Goal: Information Seeking & Learning: Learn about a topic

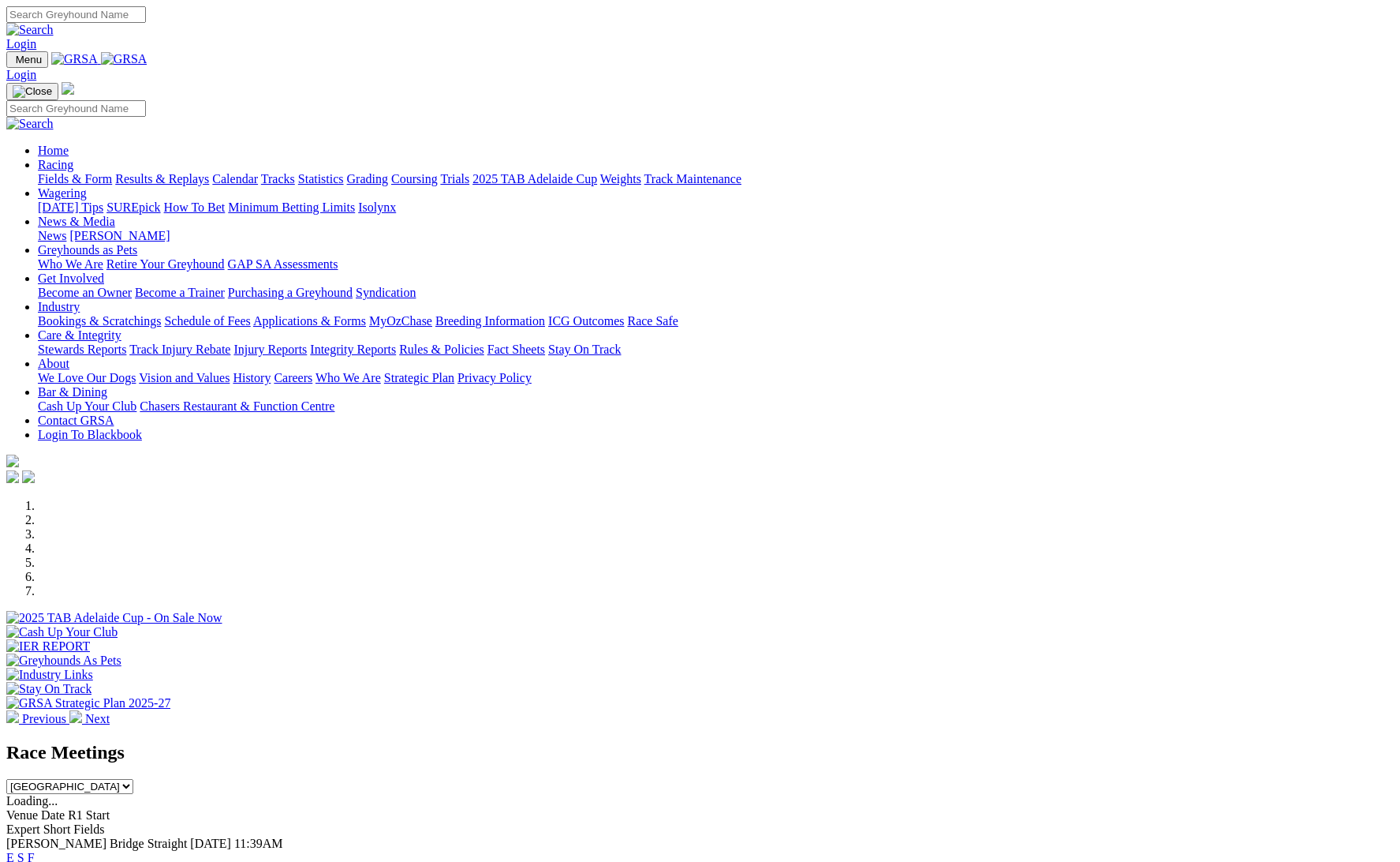
scroll to position [374, 0]
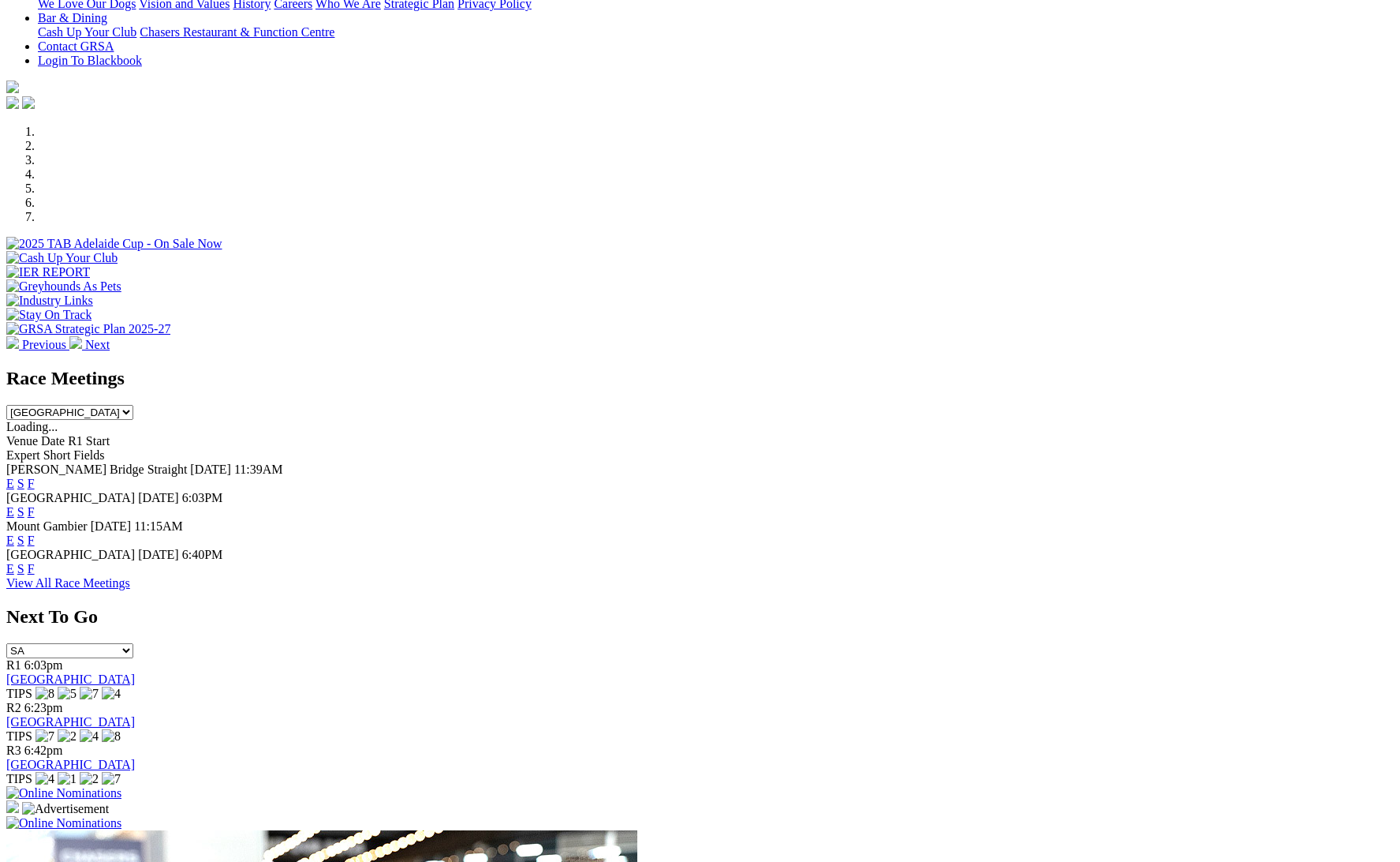
click at [130, 588] on link "View All Race Meetings" at bounding box center [68, 583] width 124 height 13
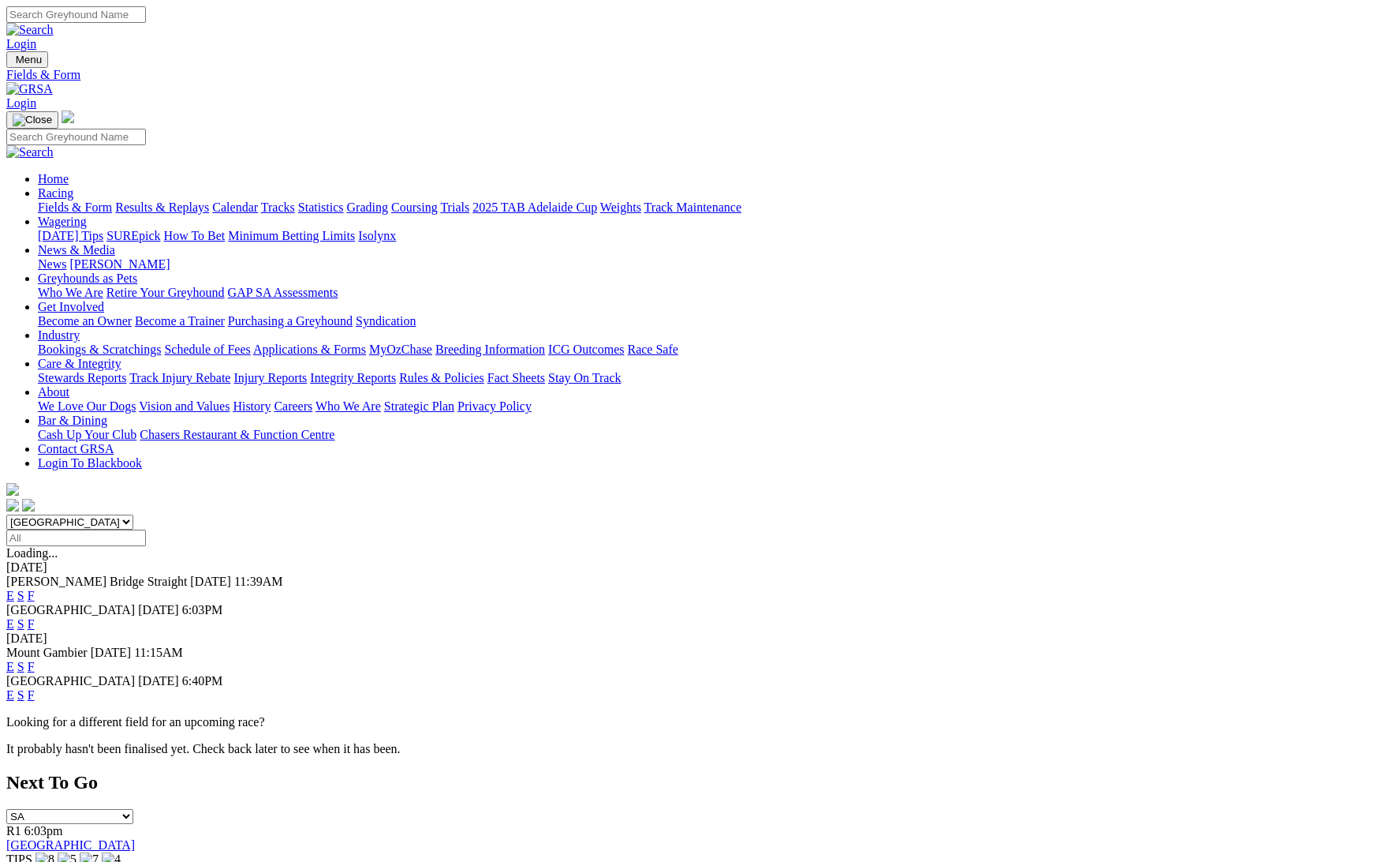
click at [951, 7] on div "Login" at bounding box center [700, 29] width 1388 height 45
click at [146, 23] on input "Search" at bounding box center [76, 14] width 140 height 16
type input "white owl"
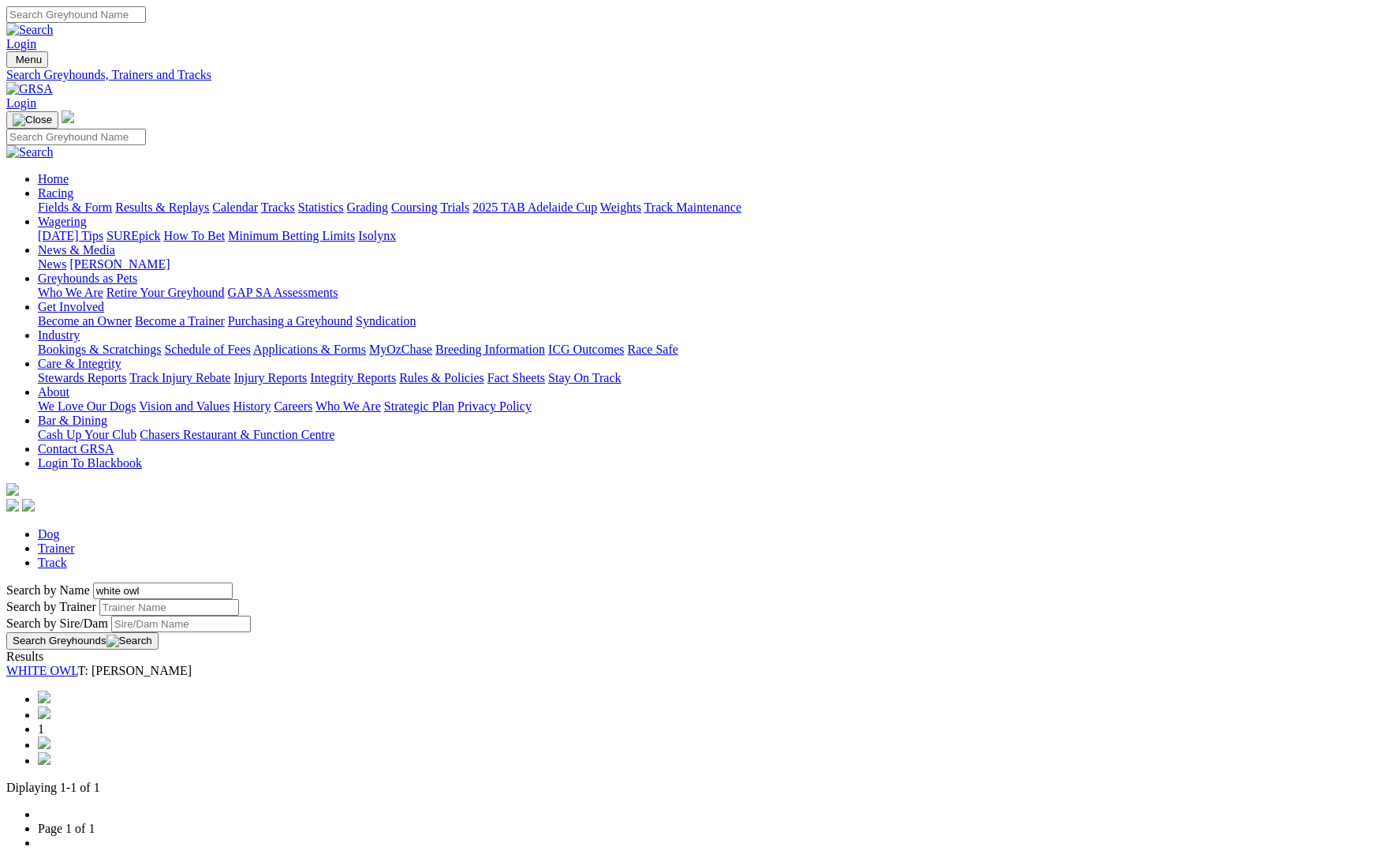
click at [78, 664] on link "WHITE OWL" at bounding box center [42, 671] width 71 height 13
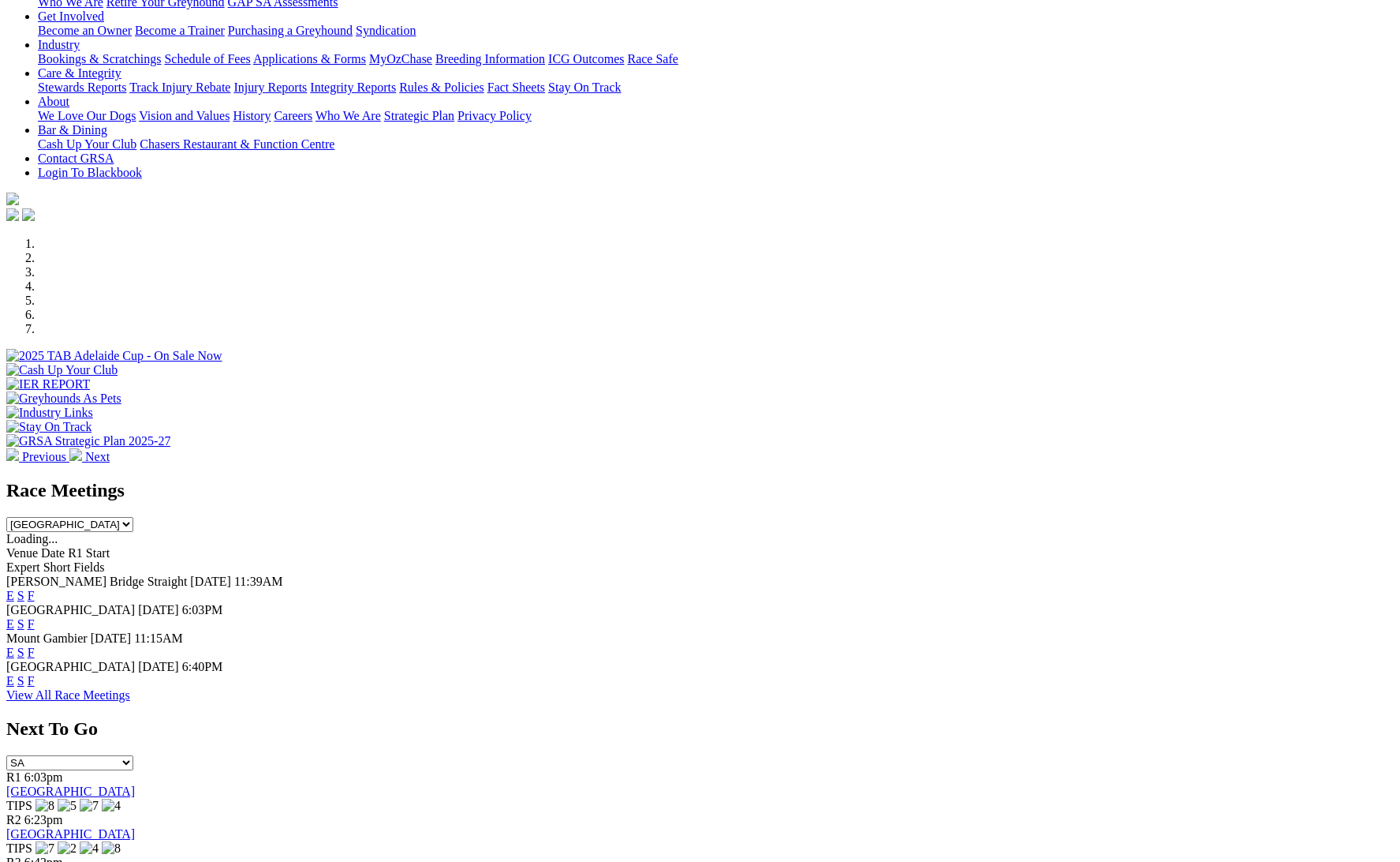
scroll to position [264, 0]
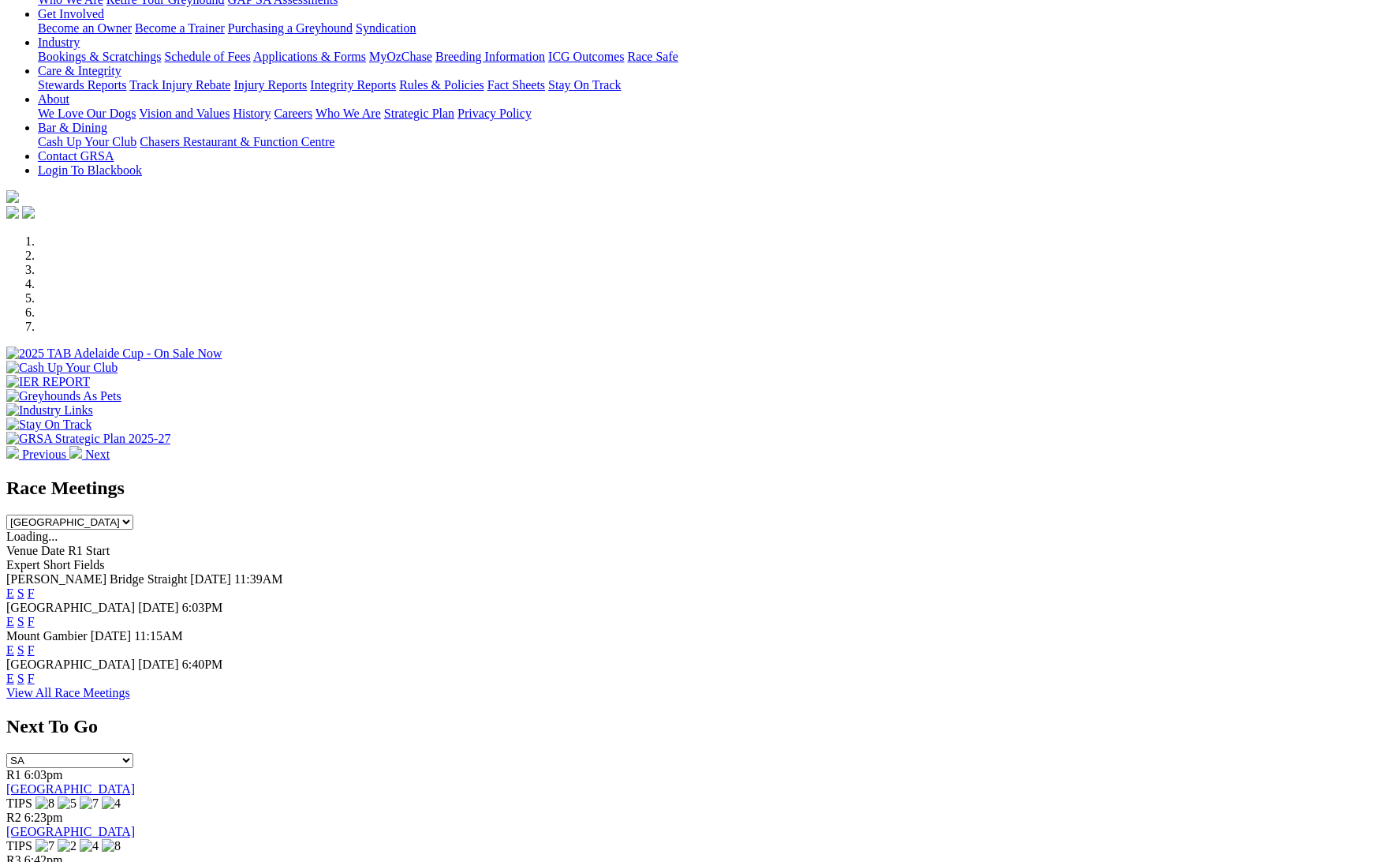
click at [34, 672] on link "F" at bounding box center [30, 678] width 7 height 13
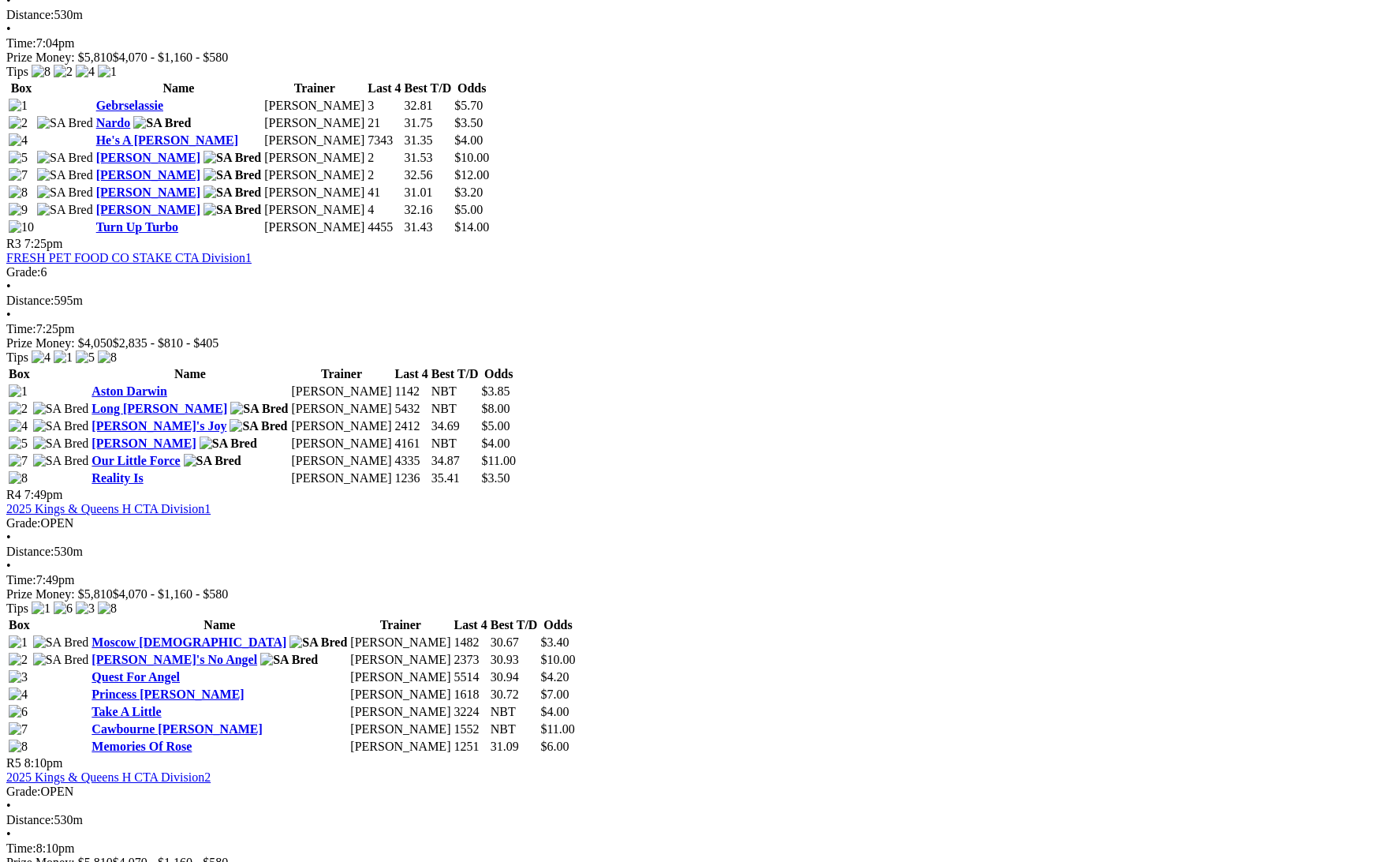
scroll to position [1190, 0]
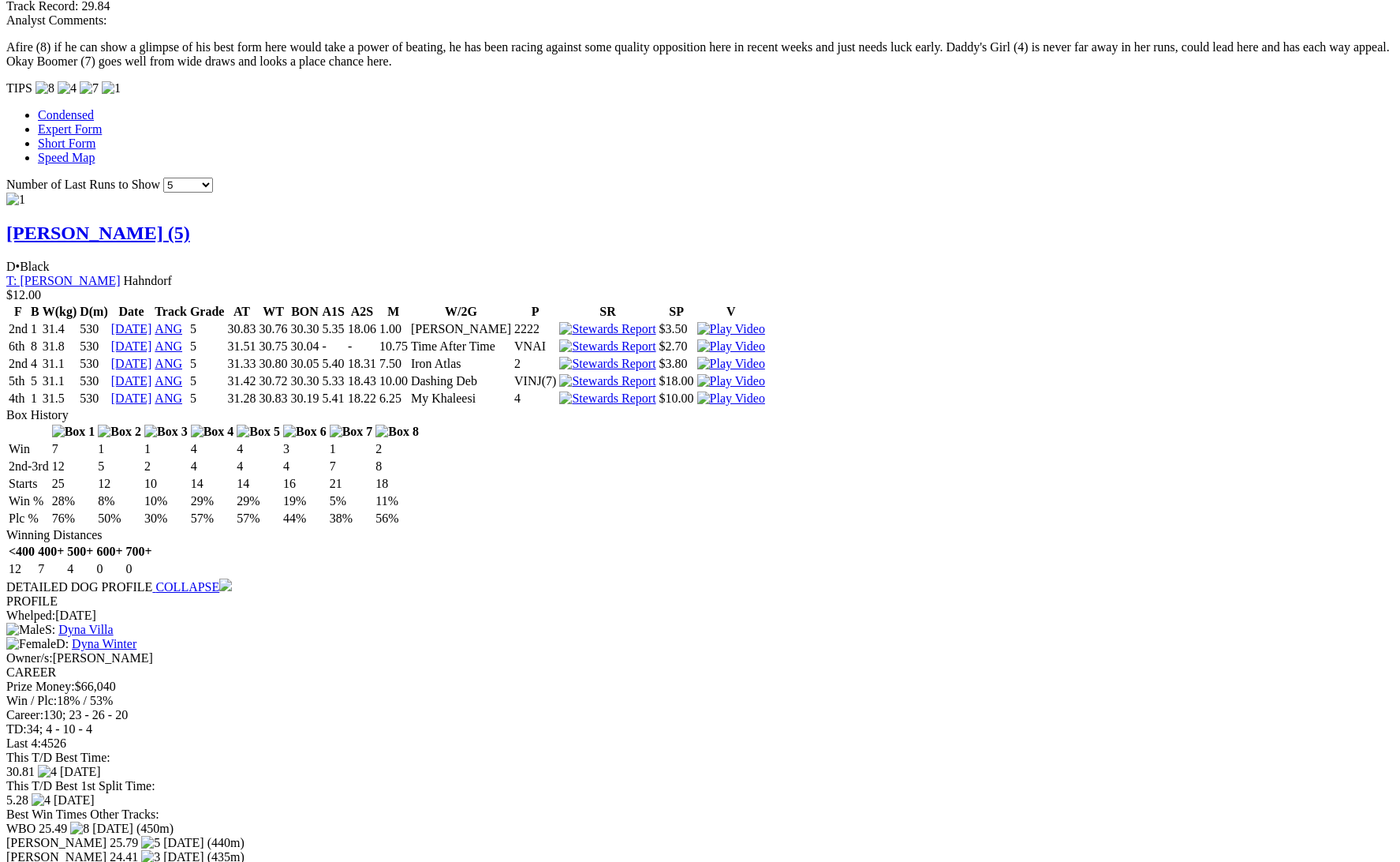
scroll to position [1474, 0]
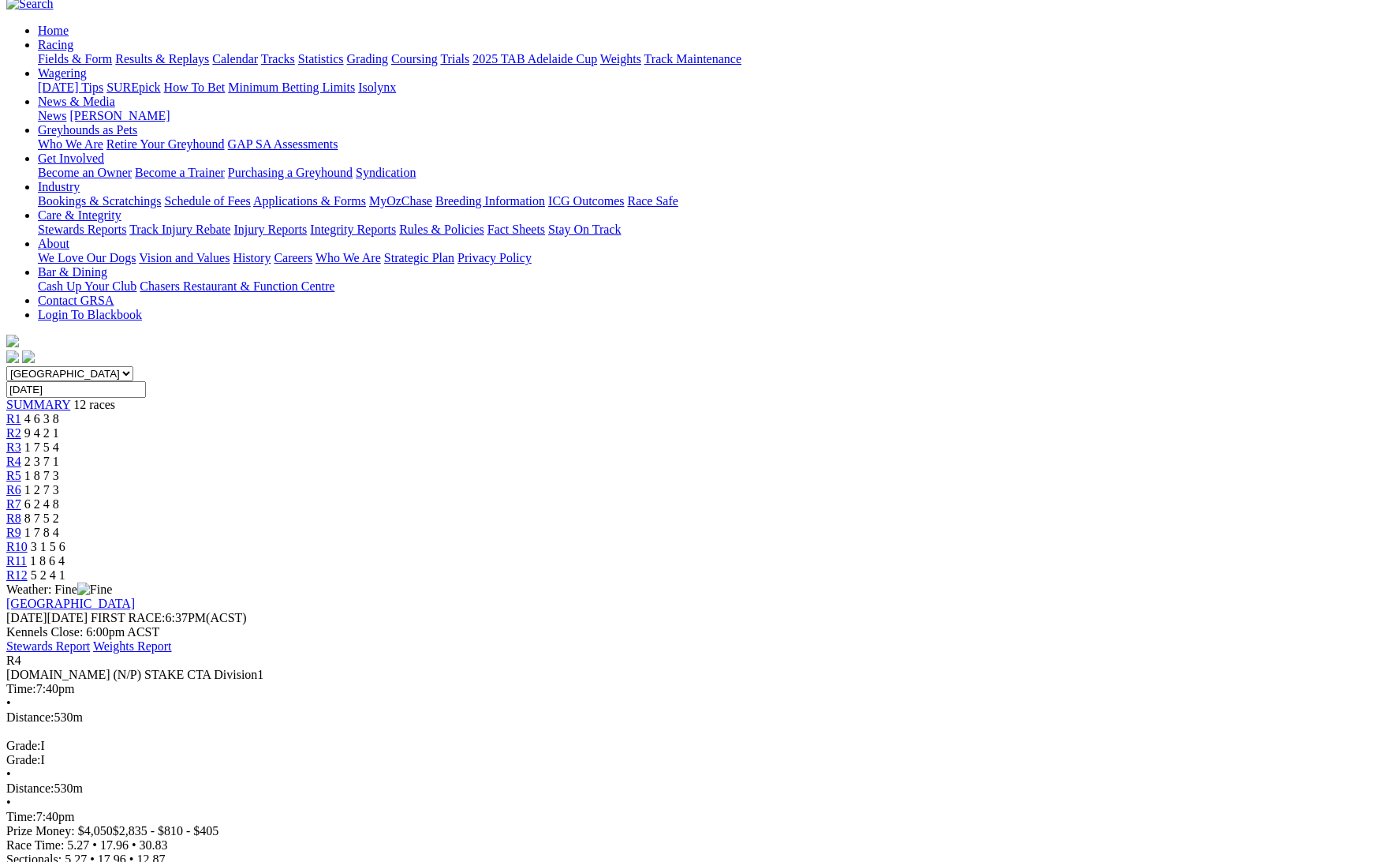
scroll to position [147, 0]
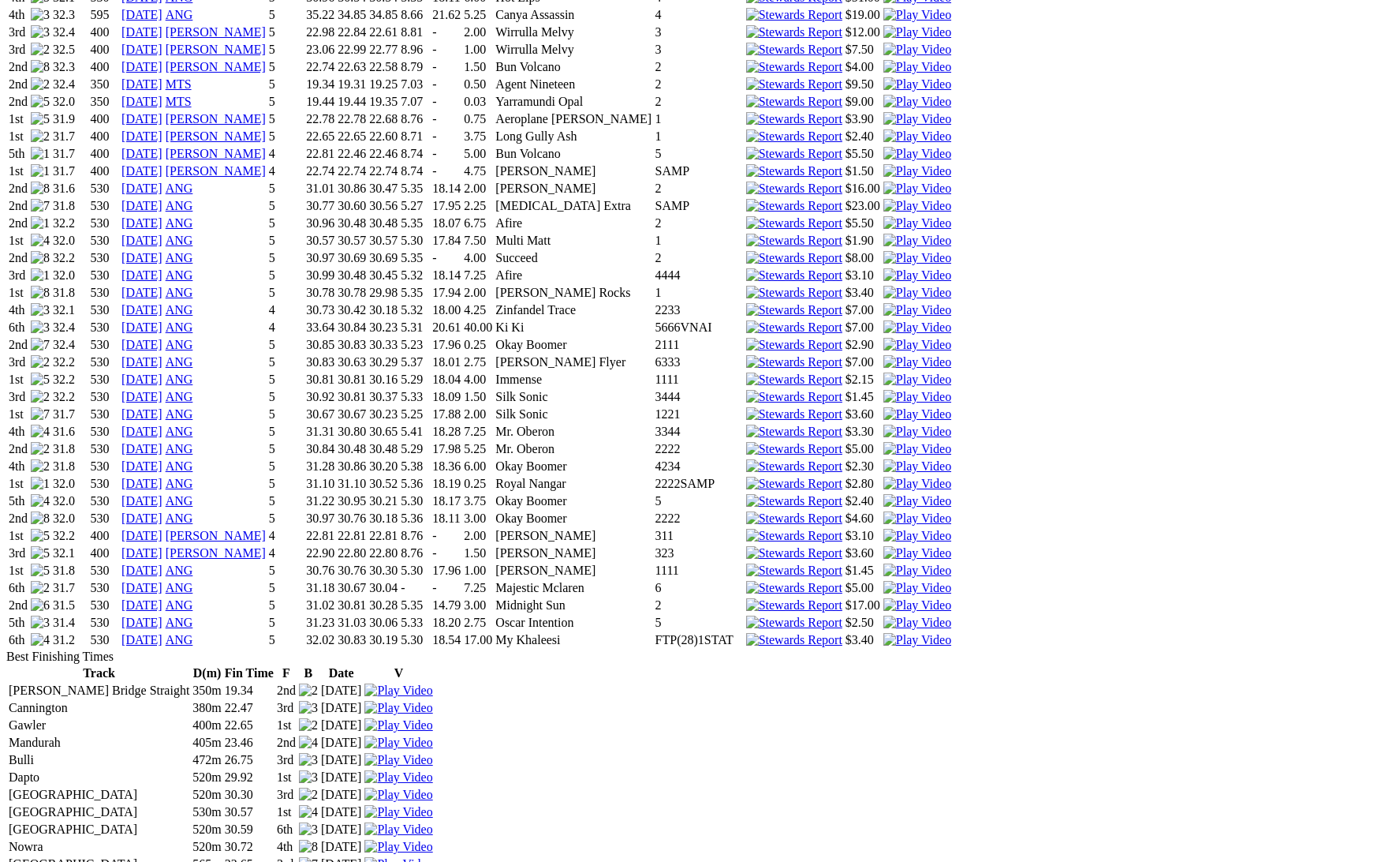
scroll to position [2152, 0]
click at [843, 648] on img at bounding box center [794, 640] width 96 height 14
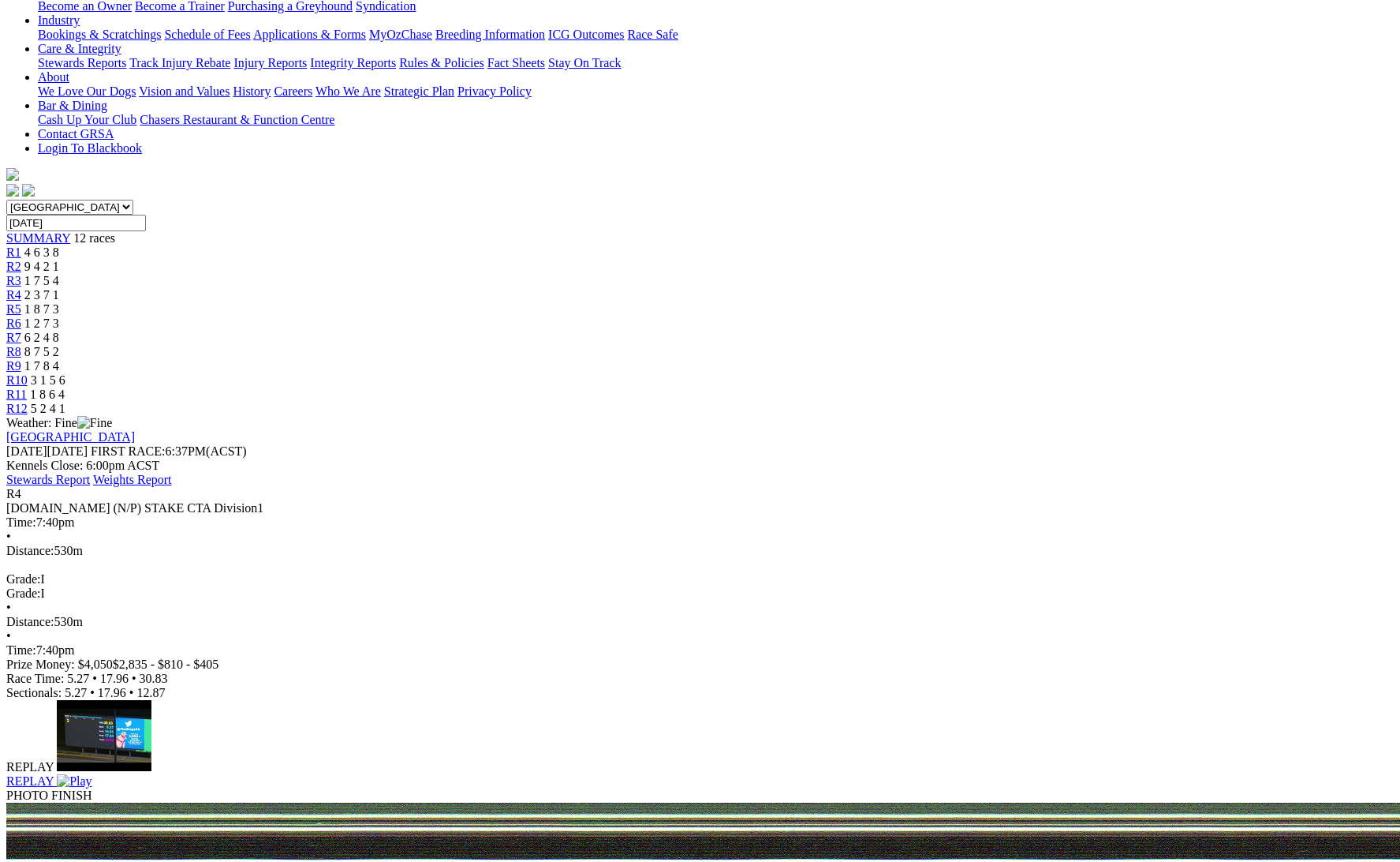
scroll to position [317, 0]
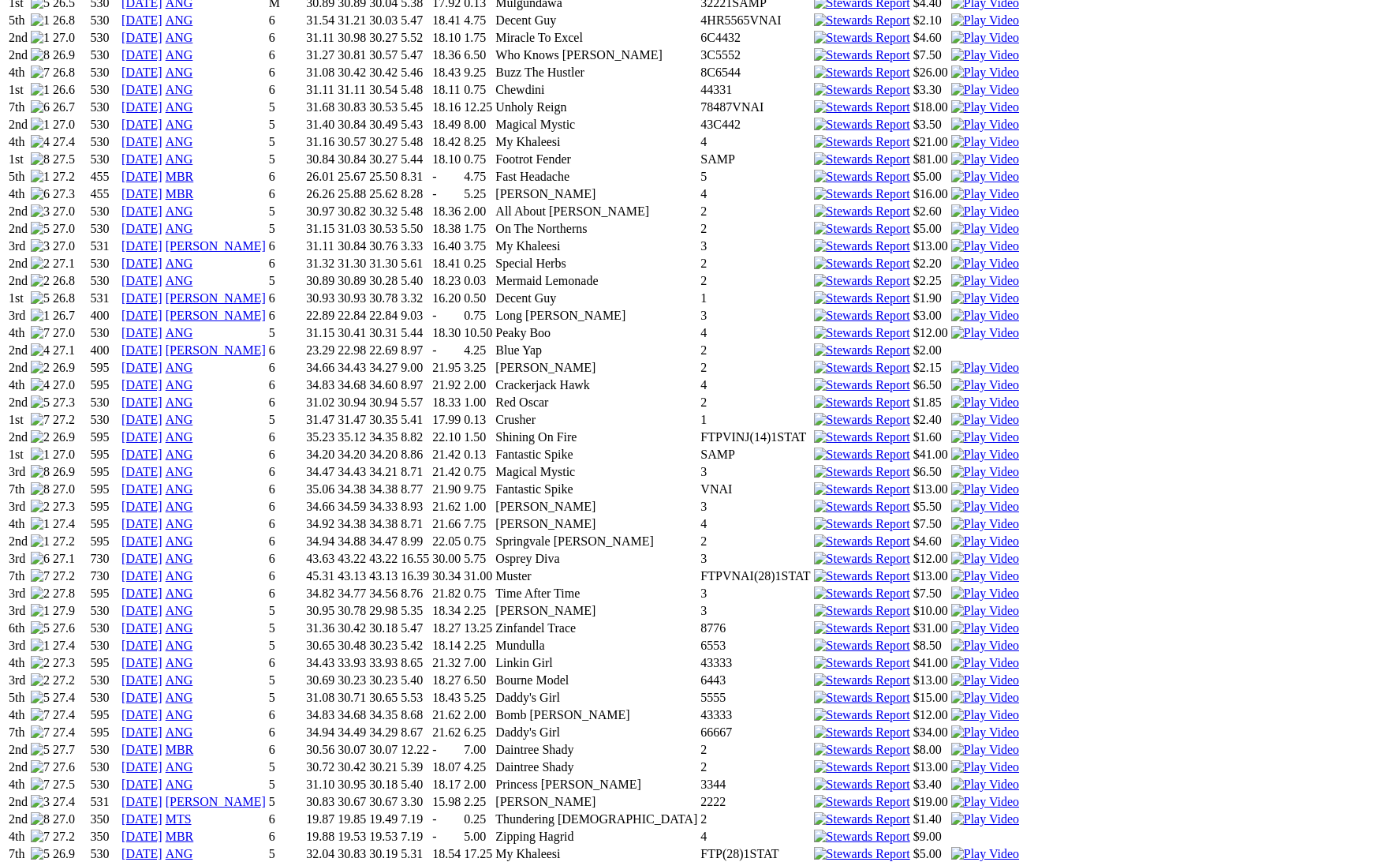
scroll to position [1295, 0]
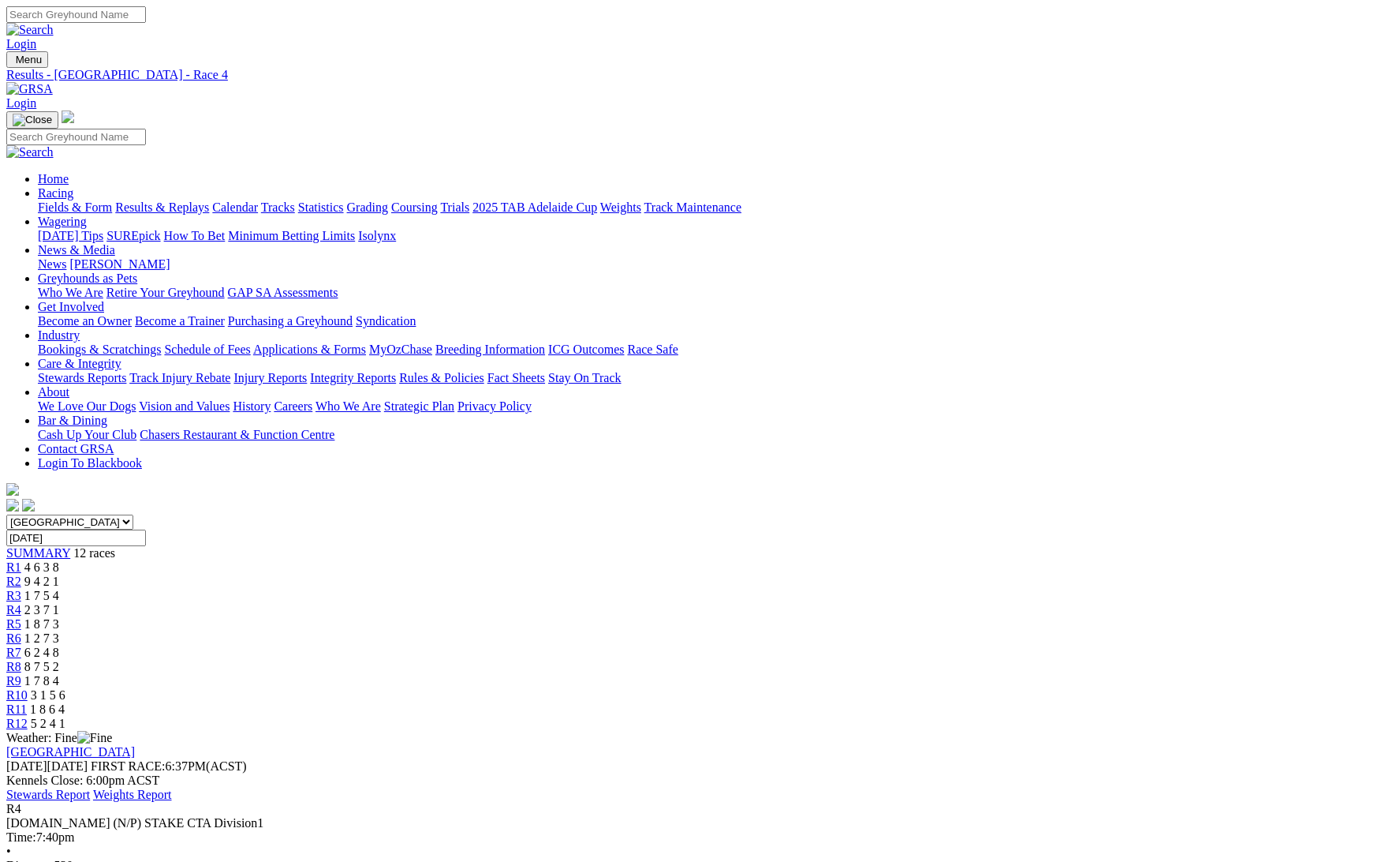
scroll to position [317, 0]
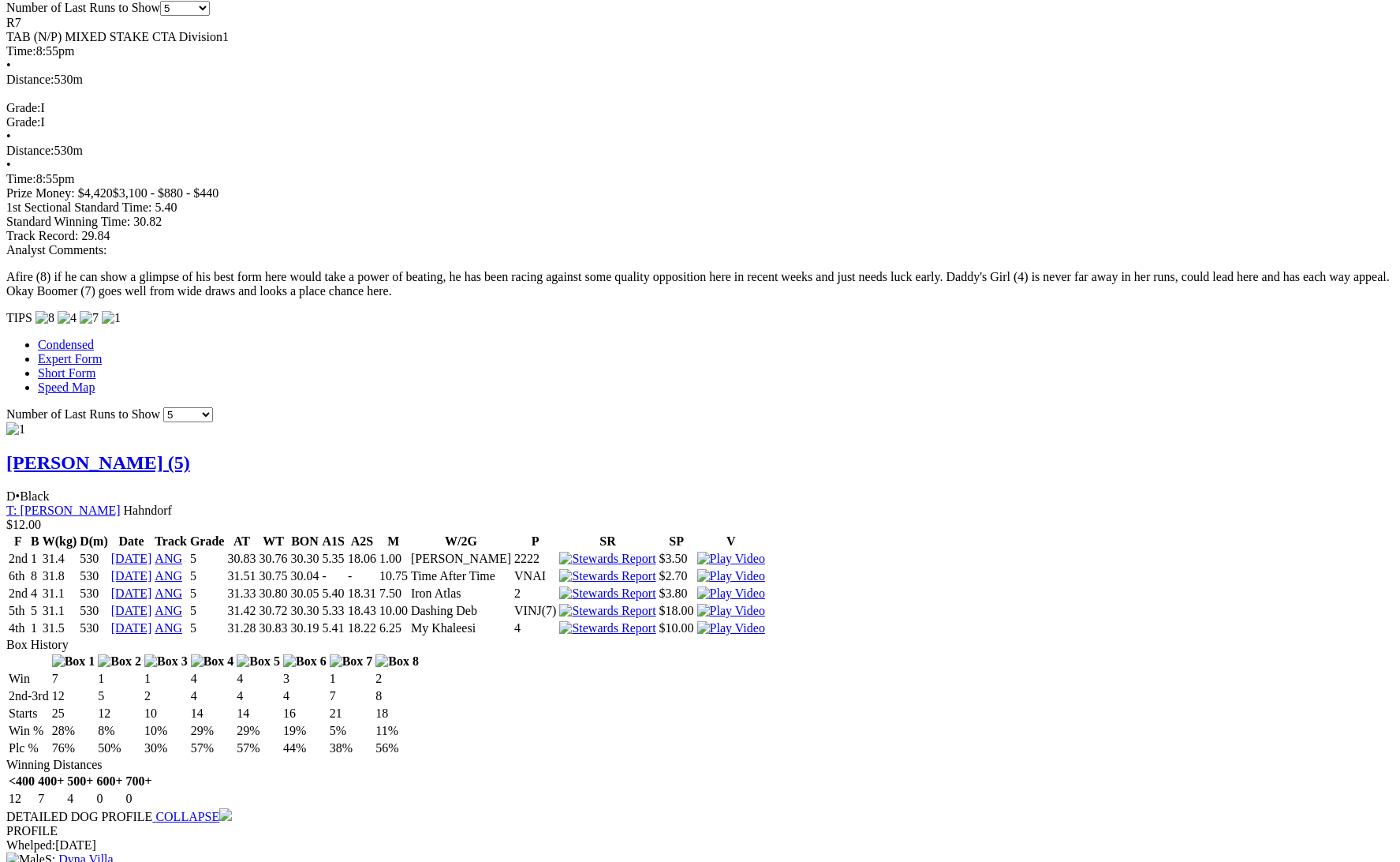
scroll to position [1244, 0]
